Goal: Task Accomplishment & Management: Use online tool/utility

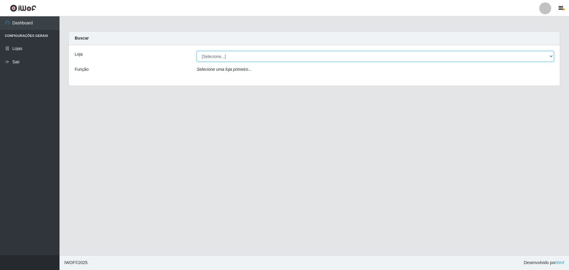
click at [237, 60] on select "[Selecione...] Extrabom - Loja 05 [GEOGRAPHIC_DATA]" at bounding box center [375, 56] width 357 height 10
select select "494"
click at [197, 51] on select "[Selecione...] Extrabom - Loja 05 [GEOGRAPHIC_DATA]" at bounding box center [375, 56] width 357 height 10
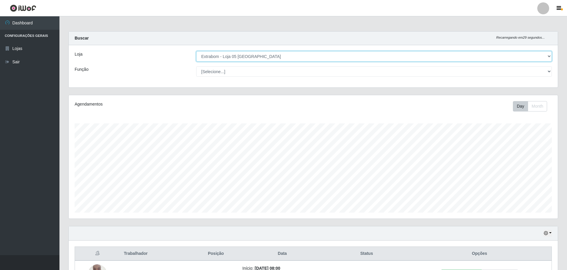
scroll to position [123, 489]
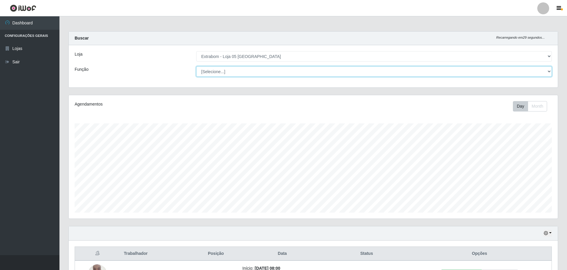
click at [237, 74] on select "[Selecione...] Repositor Repositor + Repositor ++" at bounding box center [374, 71] width 356 height 10
click at [196, 66] on select "[Selecione...] Repositor Repositor + Repositor ++" at bounding box center [374, 71] width 356 height 10
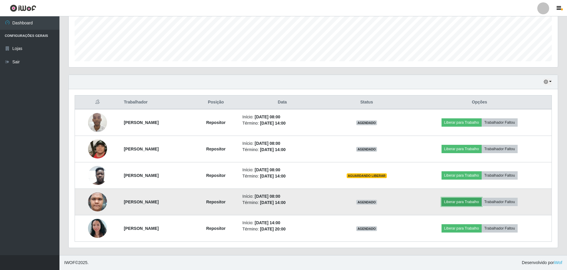
click at [468, 202] on button "Liberar para Trabalho" at bounding box center [462, 202] width 40 height 8
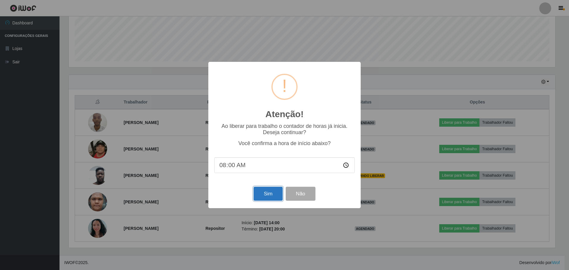
click at [272, 198] on button "Sim" at bounding box center [267, 194] width 29 height 14
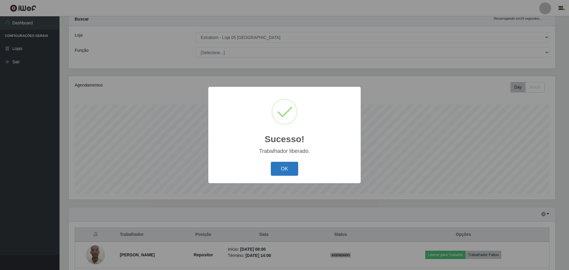
click at [291, 174] on button "OK" at bounding box center [285, 169] width 28 height 14
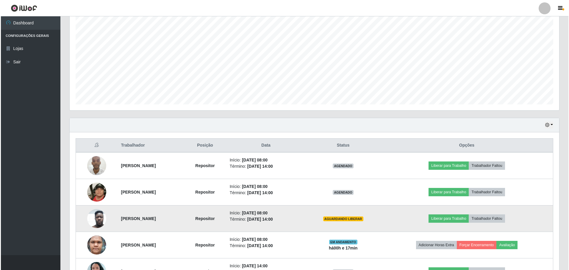
scroll to position [138, 0]
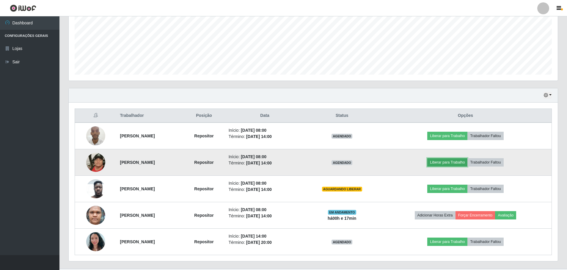
click at [455, 160] on button "Liberar para Trabalho" at bounding box center [447, 162] width 40 height 8
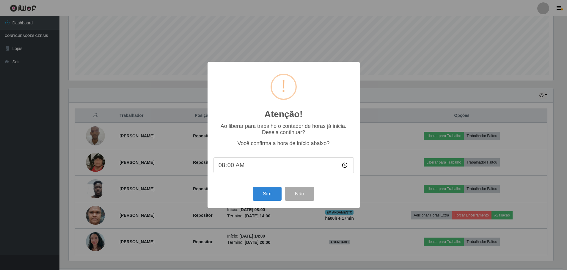
scroll to position [123, 486]
click at [274, 195] on button "Sim" at bounding box center [267, 194] width 29 height 14
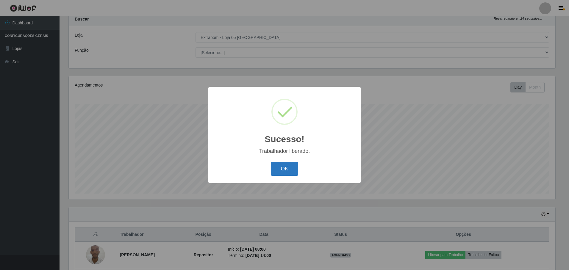
click at [283, 175] on button "OK" at bounding box center [285, 169] width 28 height 14
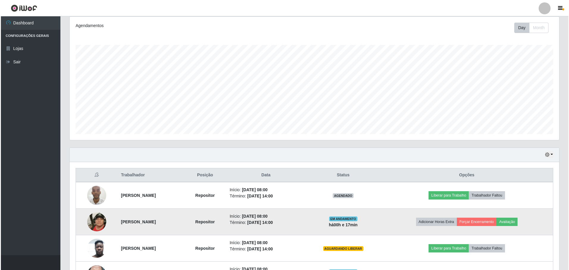
scroll to position [108, 0]
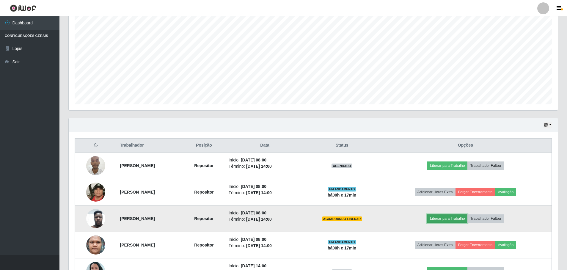
click at [449, 216] on button "Liberar para Trabalho" at bounding box center [447, 218] width 40 height 8
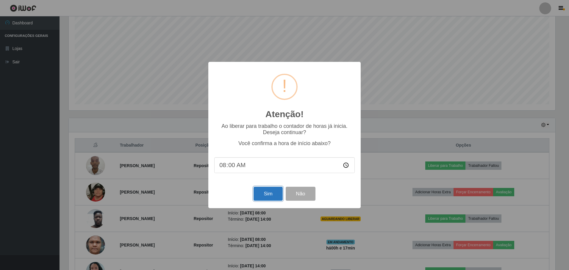
click at [269, 197] on button "Sim" at bounding box center [267, 194] width 29 height 14
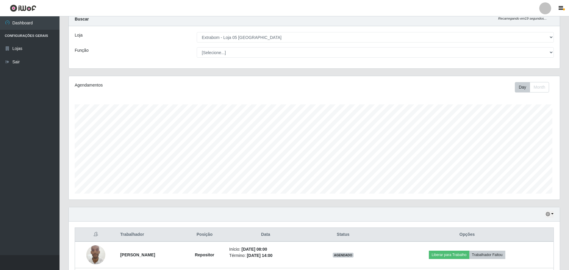
scroll to position [0, 0]
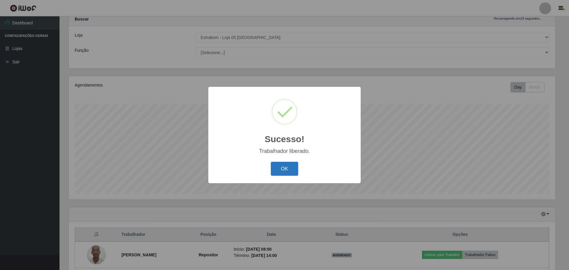
click at [291, 171] on button "OK" at bounding box center [285, 169] width 28 height 14
